Goal: Check status: Check status

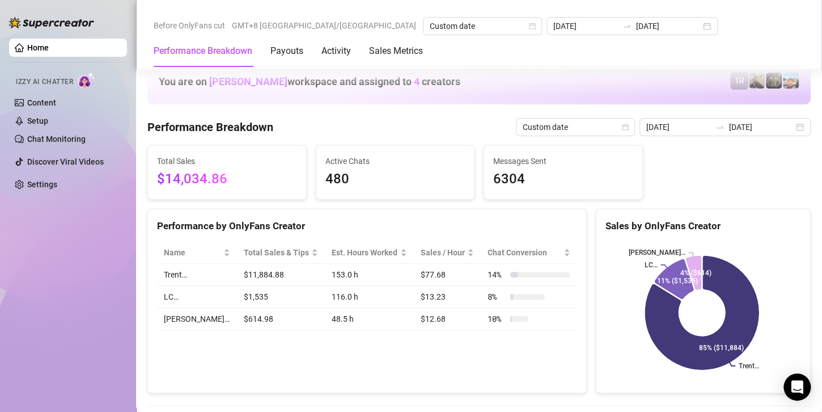
scroll to position [1701, 0]
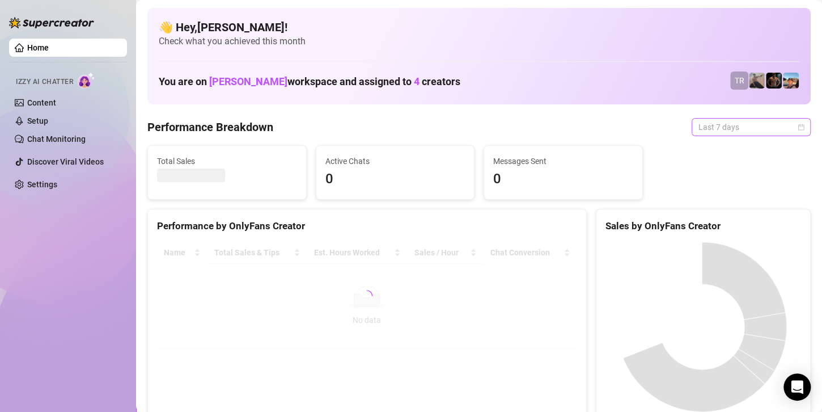
click at [741, 125] on span "Last 7 days" at bounding box center [750, 126] width 105 height 17
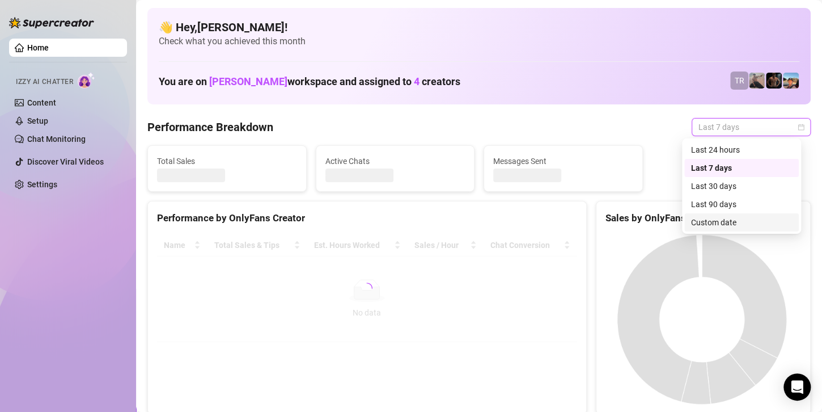
click at [723, 222] on div "Custom date" at bounding box center [741, 222] width 101 height 12
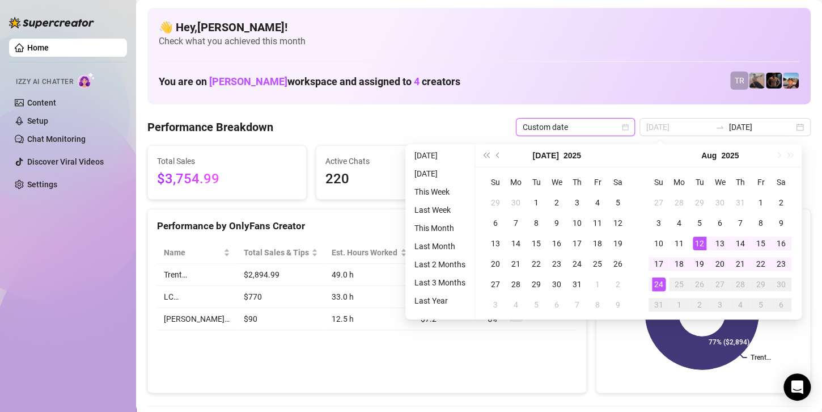
click at [652, 286] on div "24" at bounding box center [659, 284] width 14 height 14
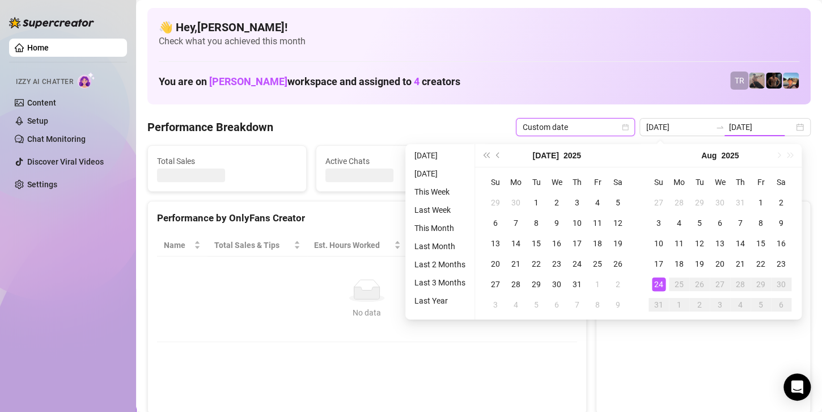
type input "[DATE]"
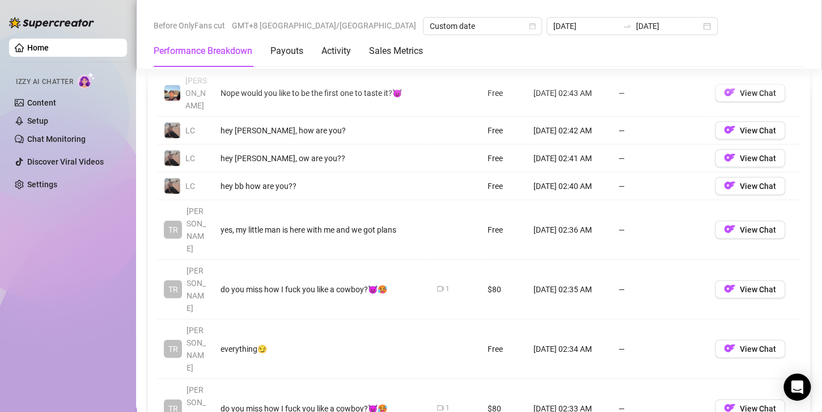
scroll to position [1417, 0]
